Goal: Information Seeking & Learning: Check status

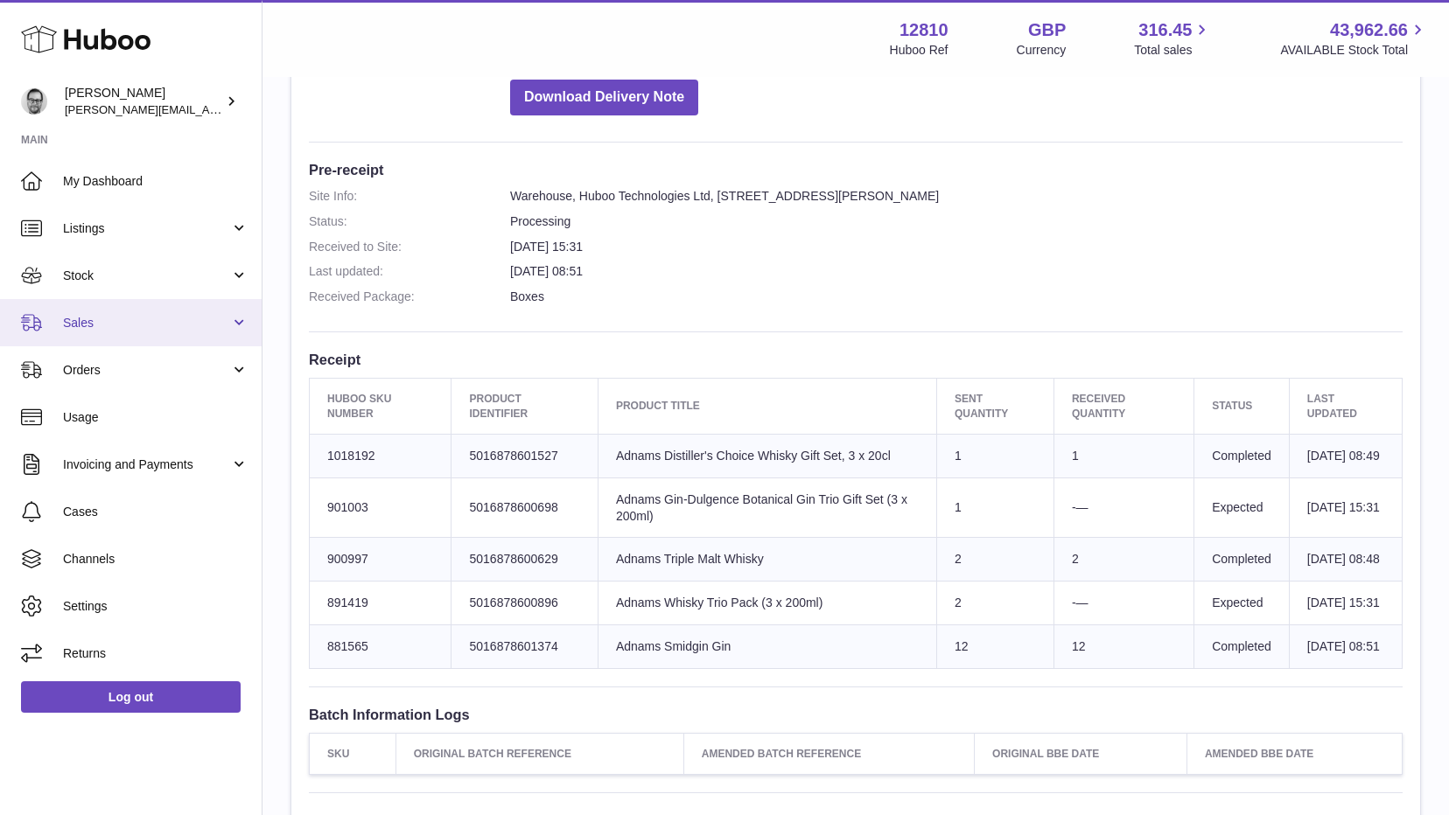
click at [95, 336] on link "Sales" at bounding box center [131, 322] width 262 height 47
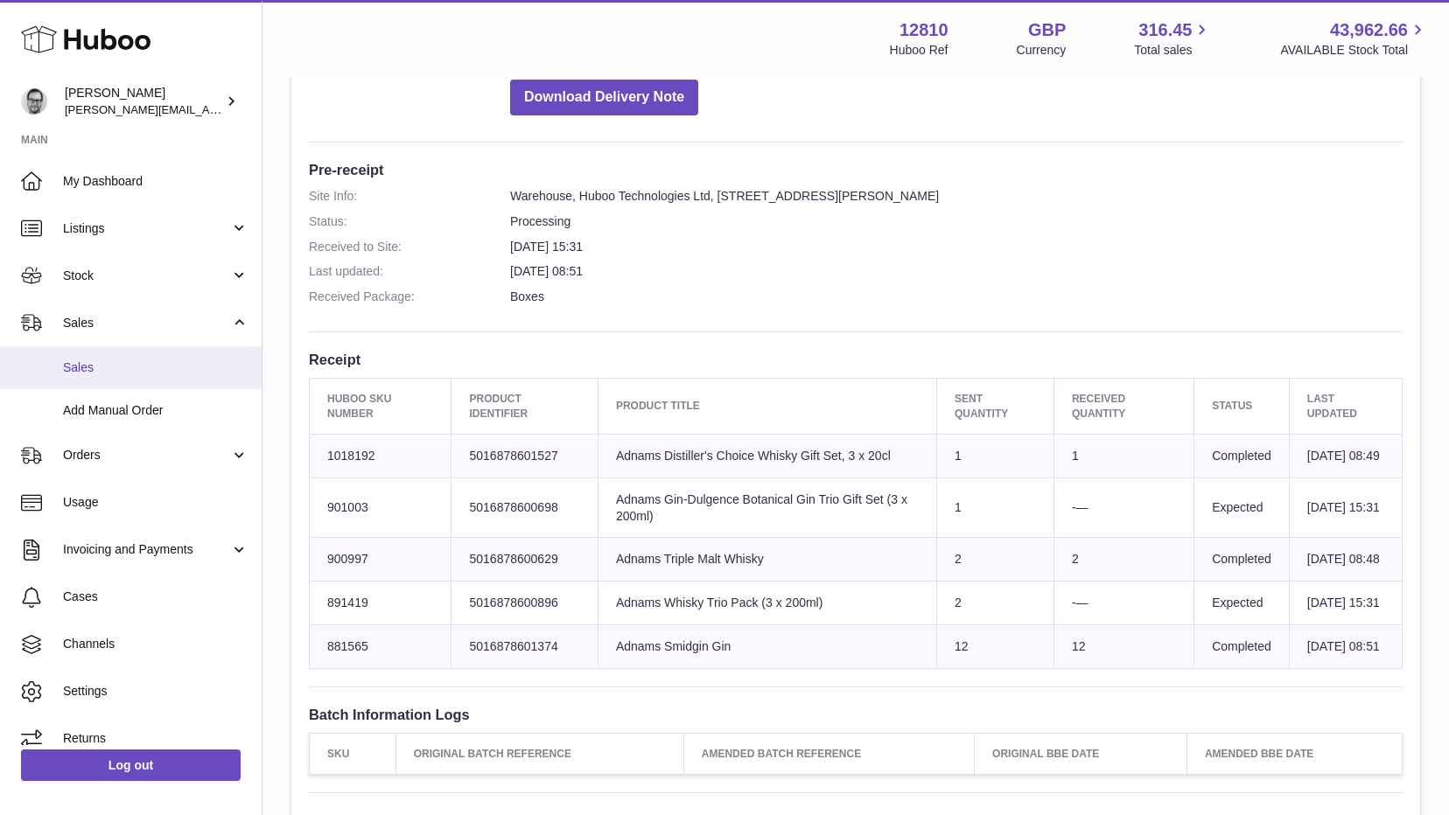
click at [100, 380] on link "Sales" at bounding box center [131, 367] width 262 height 43
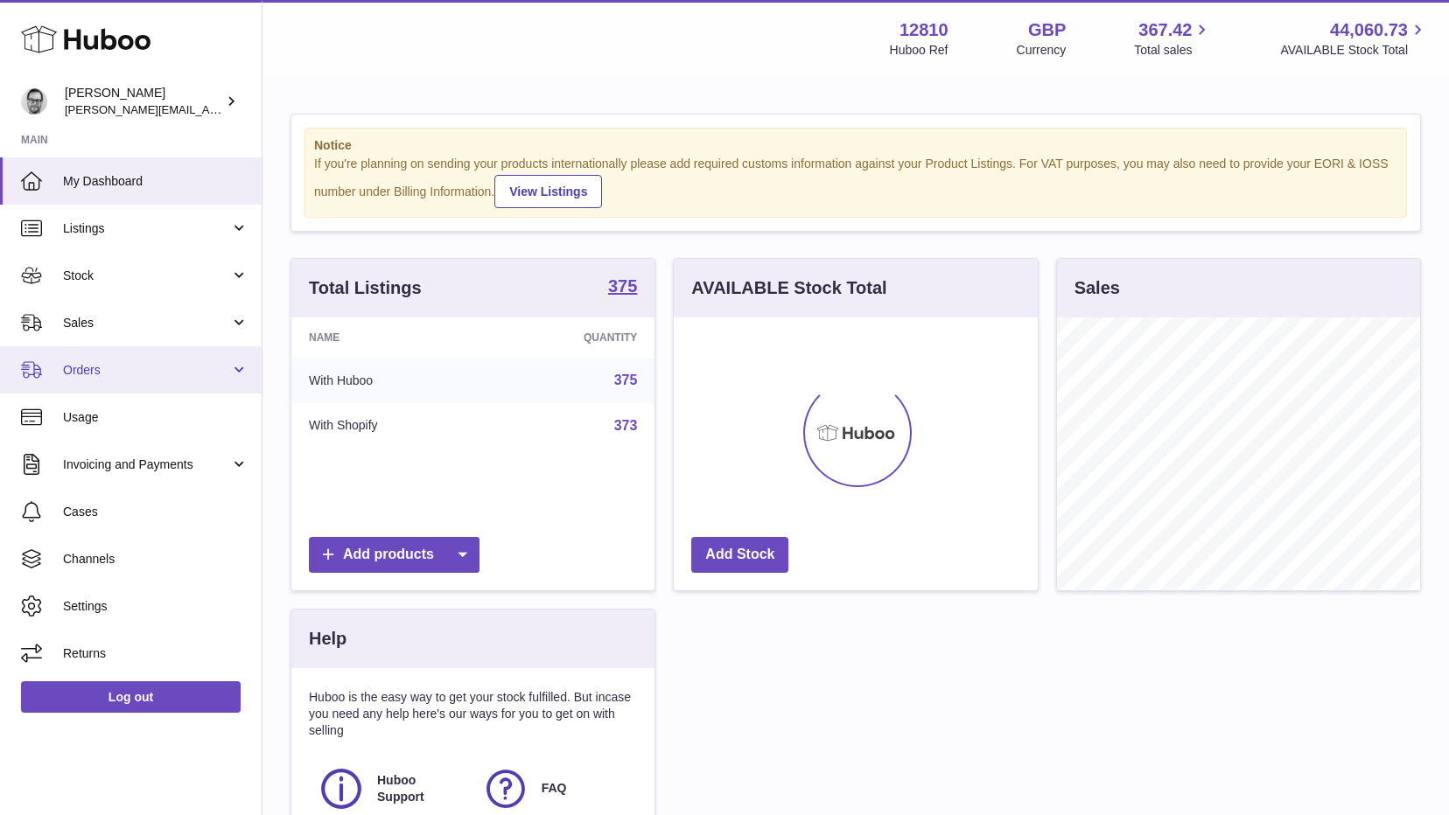
scroll to position [273, 364]
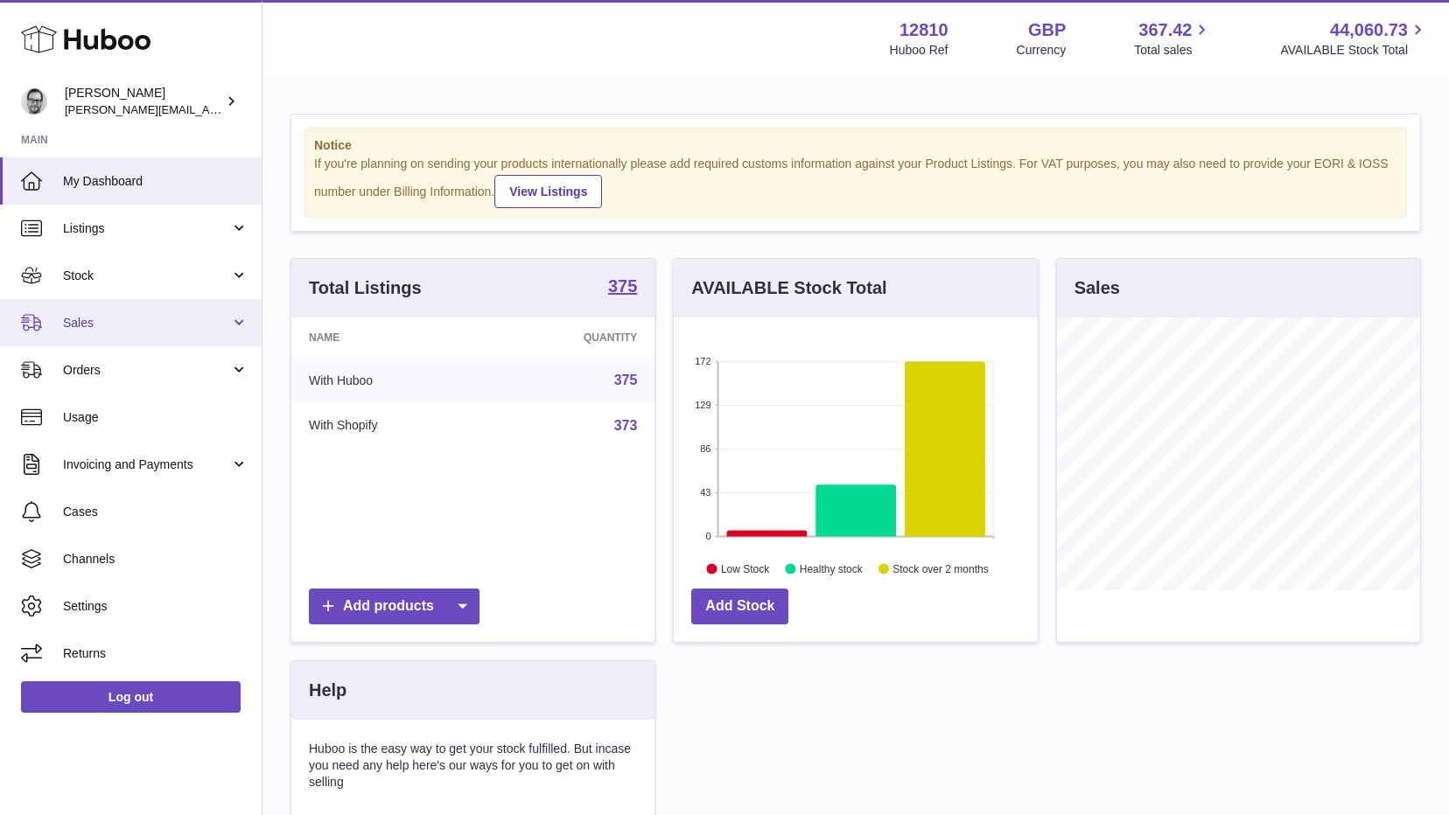
click at [90, 322] on span "Sales" at bounding box center [146, 323] width 167 height 17
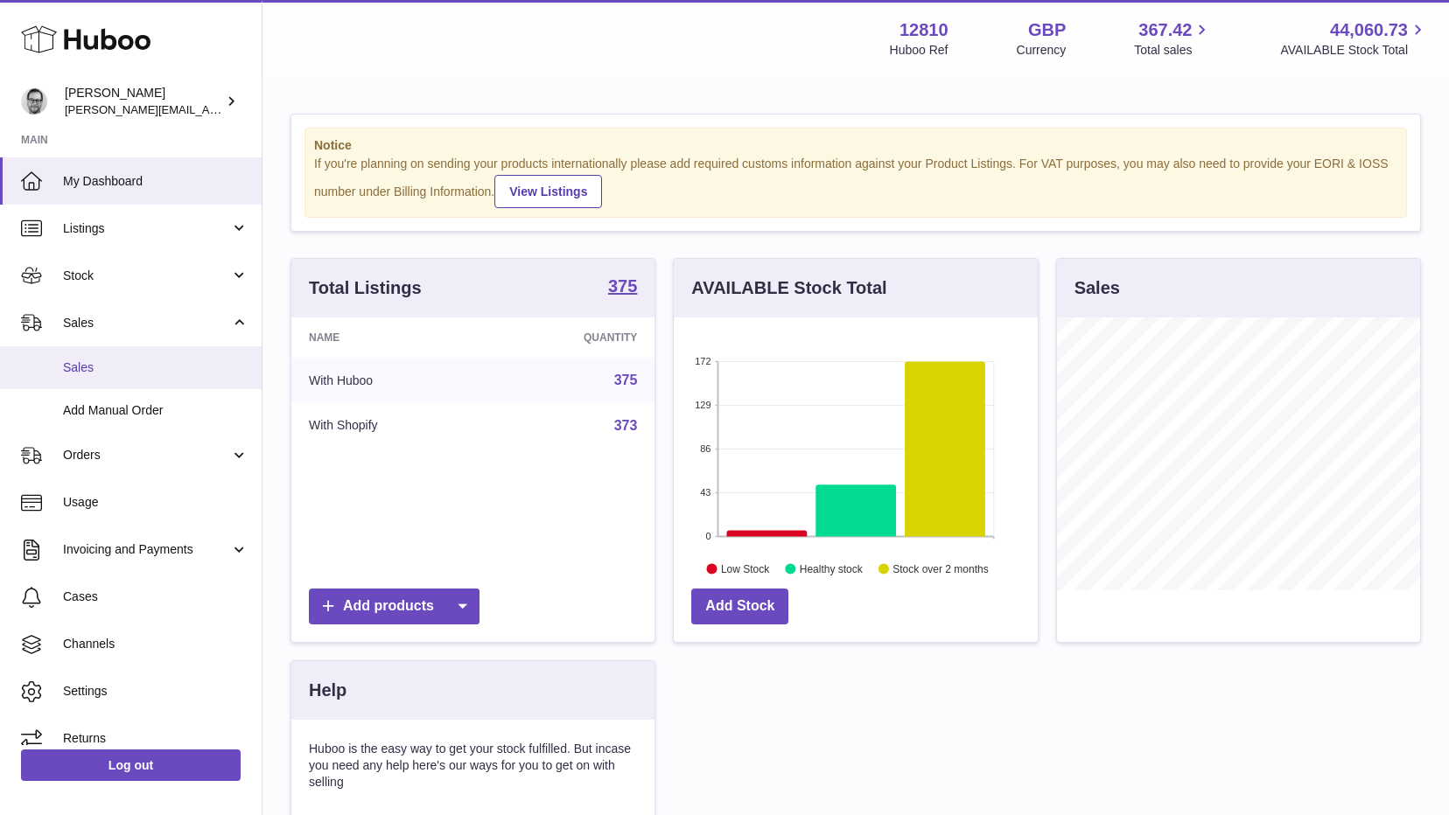
click at [91, 379] on link "Sales" at bounding box center [131, 367] width 262 height 43
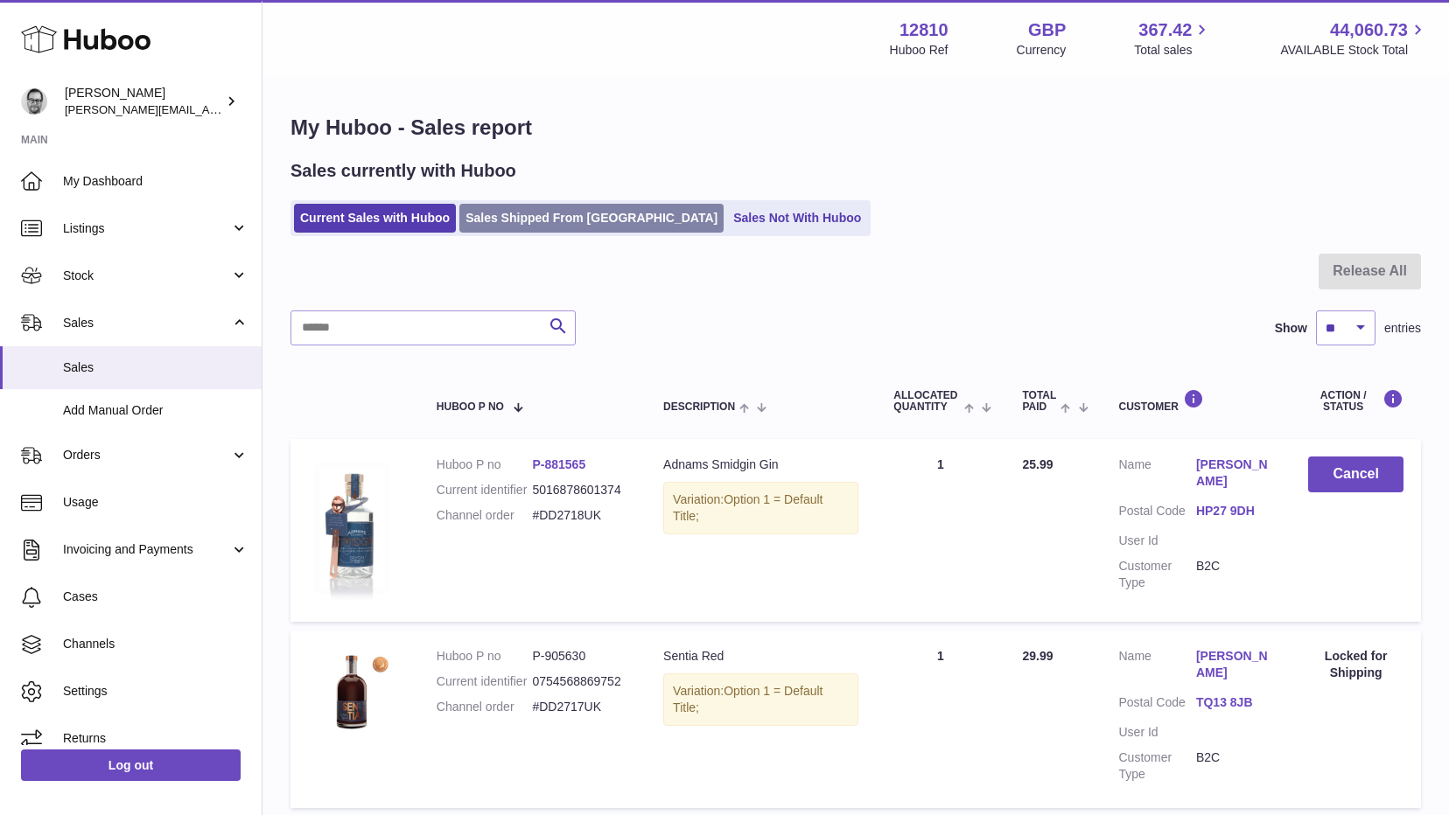
click at [569, 208] on link "Sales Shipped From [GEOGRAPHIC_DATA]" at bounding box center [591, 218] width 264 height 29
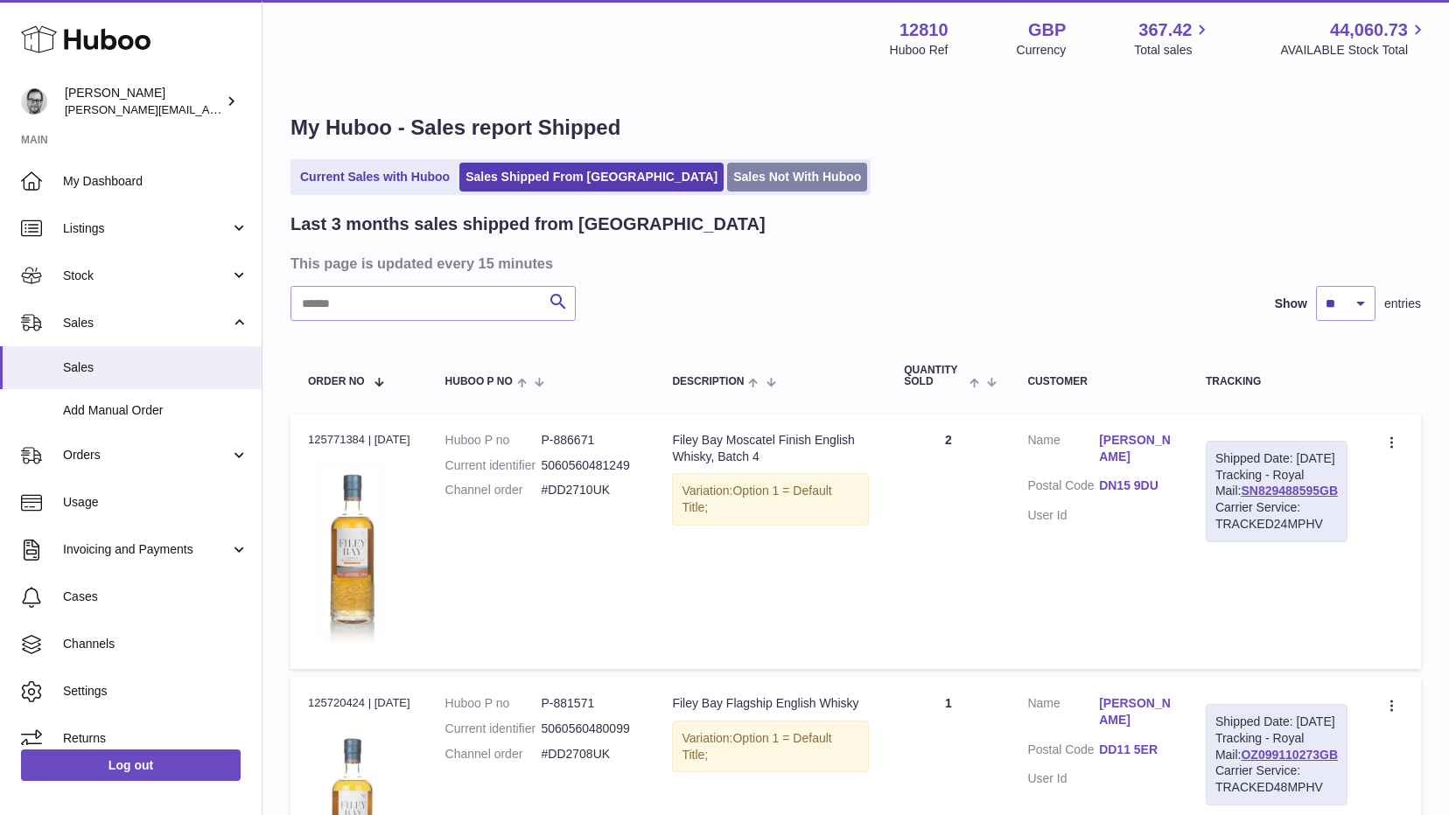
click at [727, 190] on link "Sales Not With Huboo" at bounding box center [797, 177] width 140 height 29
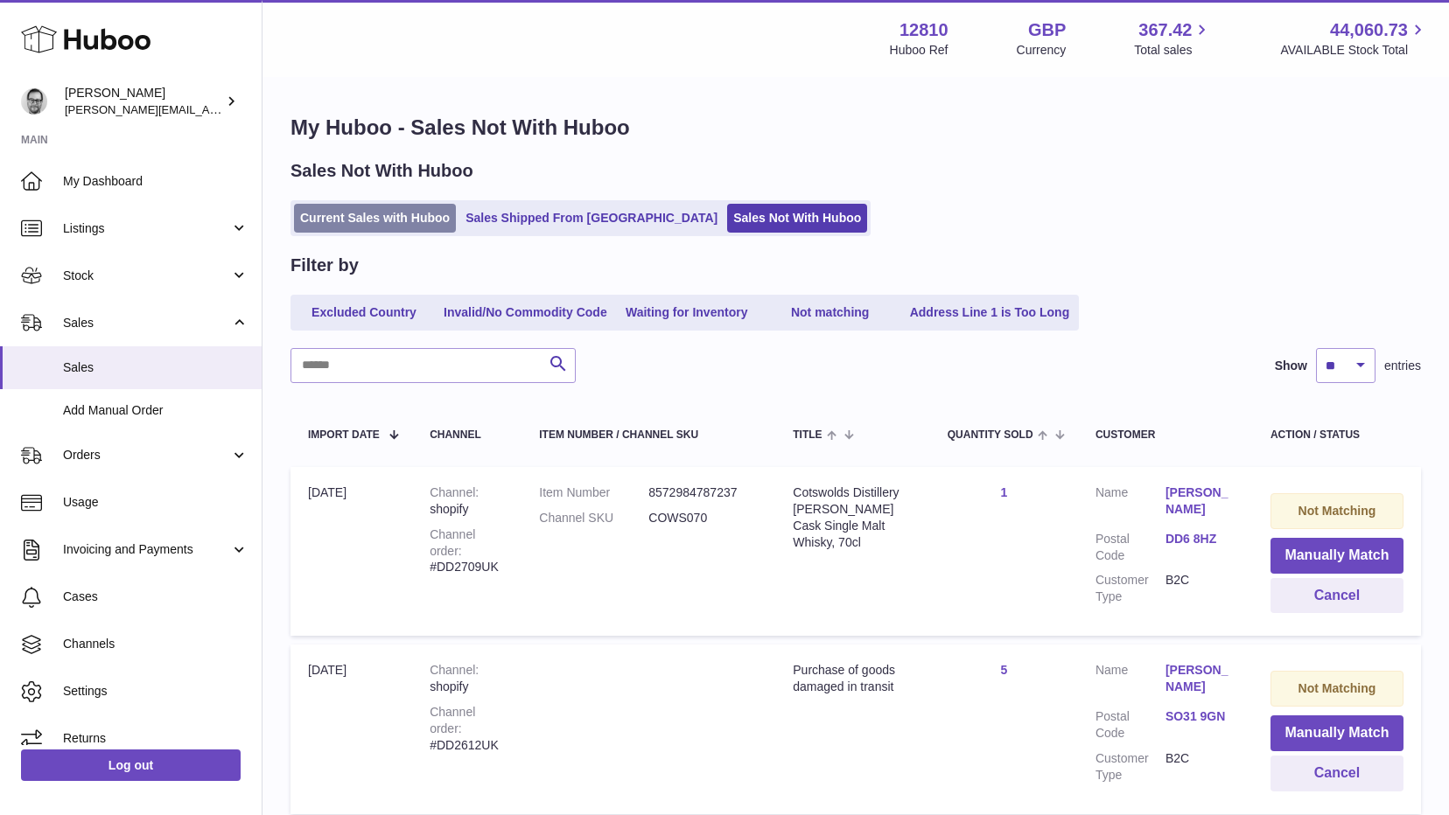
click at [376, 212] on link "Current Sales with Huboo" at bounding box center [375, 218] width 162 height 29
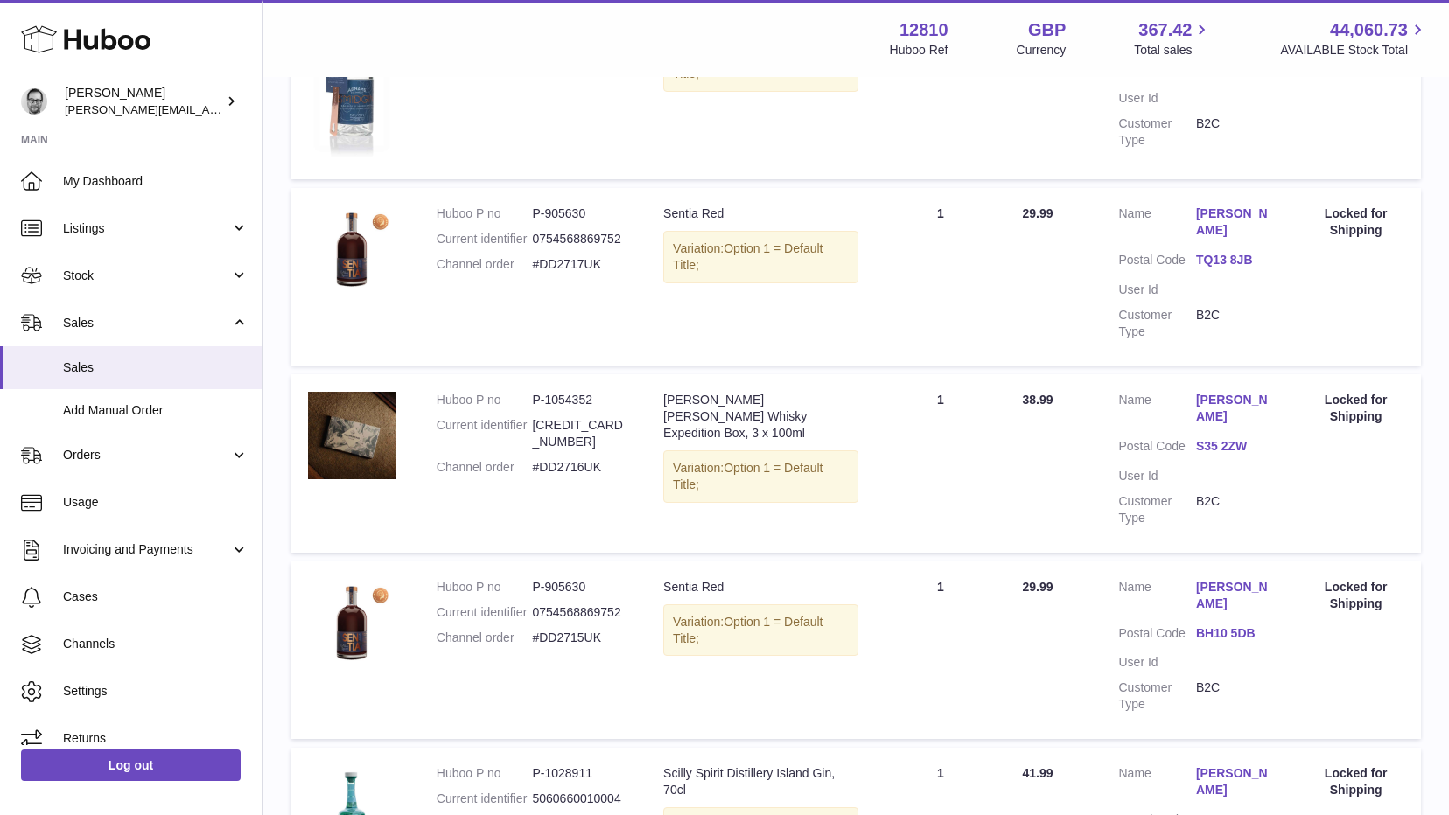
scroll to position [444, 0]
click at [1214, 437] on link "S35 2ZW" at bounding box center [1234, 445] width 77 height 17
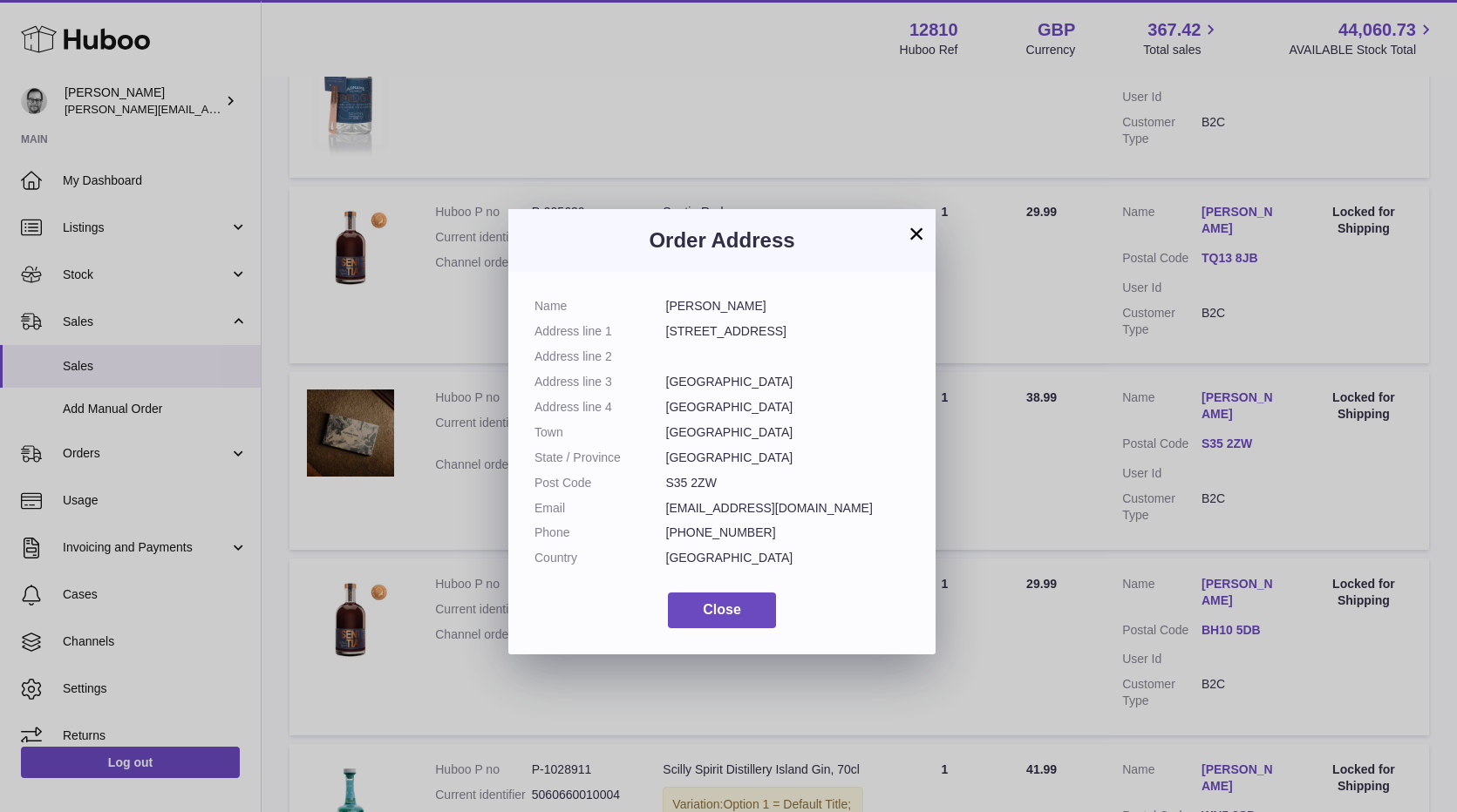
click at [721, 466] on dl "Name [PERSON_NAME] Address line [STREET_ADDRESS] Address line 2 Address line 3 …" at bounding box center [722, 436] width 375 height 277
click at [684, 491] on dd "S35 2ZW" at bounding box center [787, 483] width 244 height 17
click at [721, 603] on span "Close" at bounding box center [722, 609] width 38 height 15
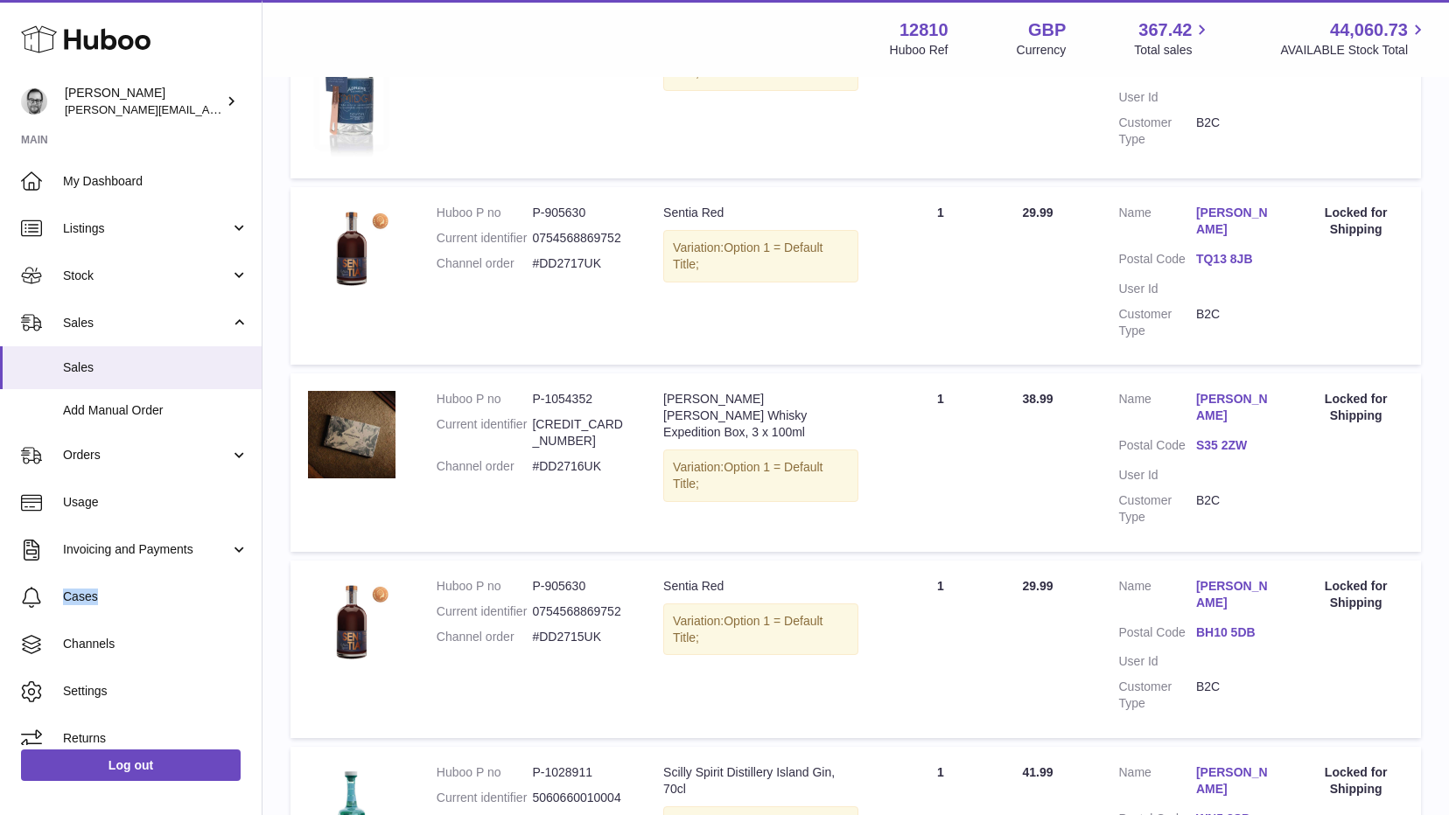
drag, startPoint x: 605, startPoint y: 450, endPoint x: 421, endPoint y: 393, distance: 193.1
click at [421, 393] on td "Huboo P no P-1054352 Current identifier [CREDIT_CARD_NUMBER] Channel order #DD2…" at bounding box center [532, 463] width 227 height 178
copy dl "Huboo P no P-1054352 Current identifier [CREDIT_CARD_NUMBER] Channel order #DD2…"
